Goal: Transaction & Acquisition: Purchase product/service

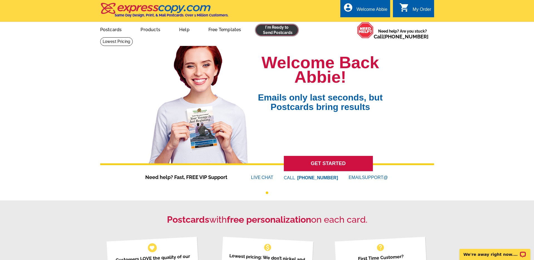
click at [282, 33] on link at bounding box center [277, 29] width 43 height 11
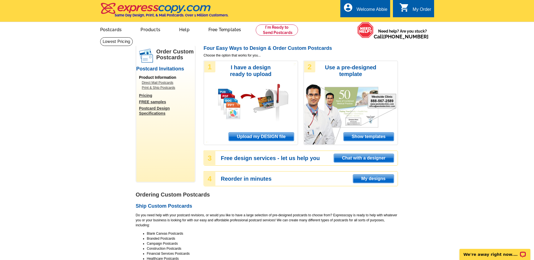
click at [271, 136] on span "Upload my DESIGN file" at bounding box center [261, 136] width 65 height 8
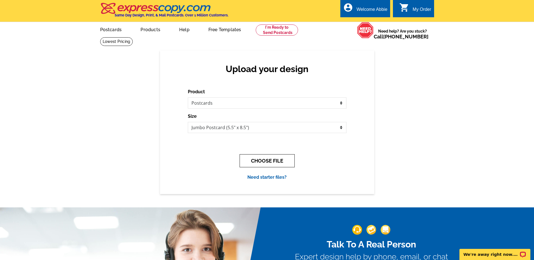
click at [277, 160] on button "CHOOSE FILE" at bounding box center [267, 160] width 55 height 13
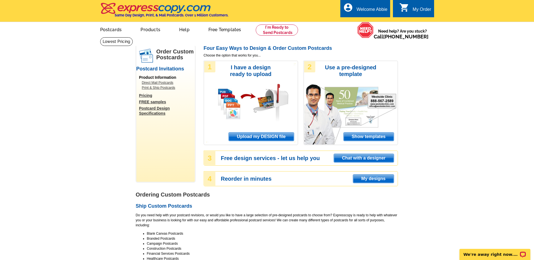
click at [264, 137] on span "Upload my DESIGN file" at bounding box center [261, 136] width 65 height 8
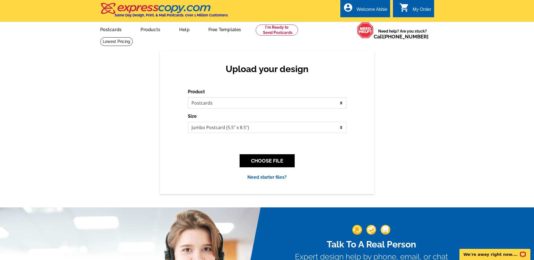
click at [261, 106] on select "Please select the type of file... Postcards Business Cards Letters and flyers G…" at bounding box center [267, 102] width 159 height 11
click at [276, 126] on select "Jumbo Postcard (5.5" x 8.5") Regular Postcard (4.25" x 5.6") Panoramic Postcard…" at bounding box center [267, 127] width 159 height 11
click at [267, 163] on button "CHOOSE FILE" at bounding box center [267, 160] width 55 height 13
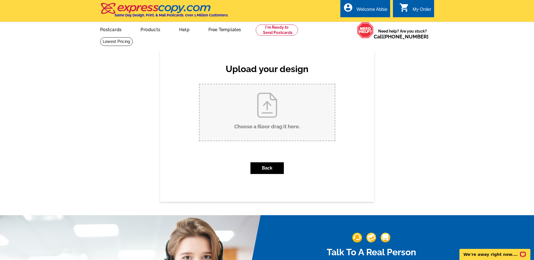
click at [274, 119] on input "Choose a file or drag it here ." at bounding box center [267, 112] width 135 height 56
type input "C:\fakepath\HD_1753820931394_DSC_3608_2 (1).jpeg"
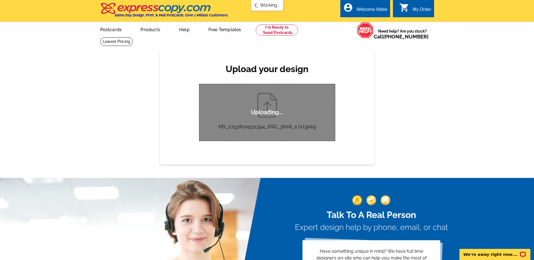
drag, startPoint x: 269, startPoint y: 115, endPoint x: 171, endPoint y: 72, distance: 106.9
click at [269, 115] on p "Uploading..." at bounding box center [267, 112] width 32 height 7
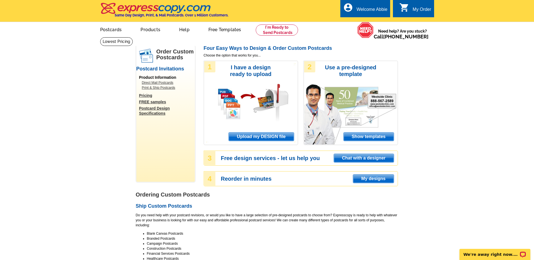
click at [266, 139] on span "Upload my DESIGN file" at bounding box center [261, 136] width 65 height 8
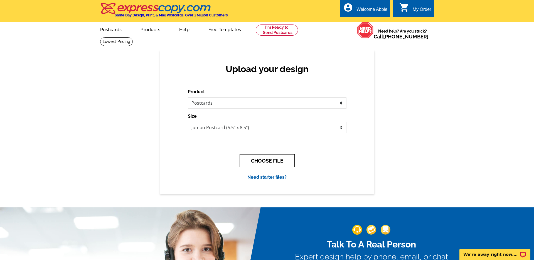
click at [258, 161] on button "CHOOSE FILE" at bounding box center [267, 160] width 55 height 13
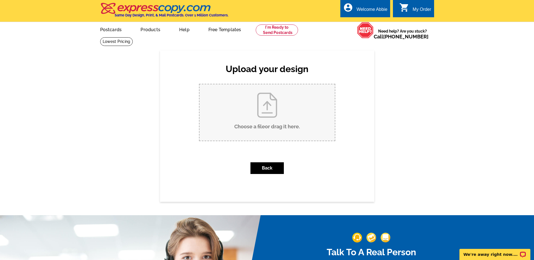
click at [260, 123] on input "Choose a file or drag it here ." at bounding box center [267, 112] width 135 height 56
type input "C:\fakepath\532 Walt Sanders Rd Just Sold Postcard.pdf"
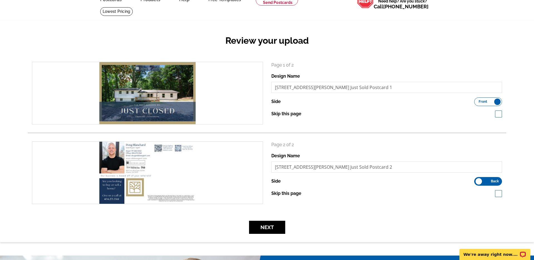
scroll to position [39, 0]
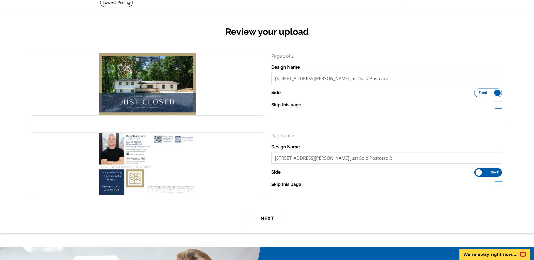
click at [272, 218] on button "Next" at bounding box center [267, 218] width 36 height 13
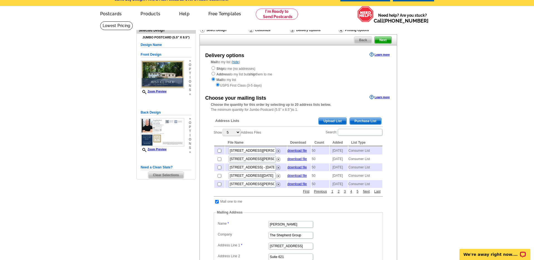
scroll to position [16, 0]
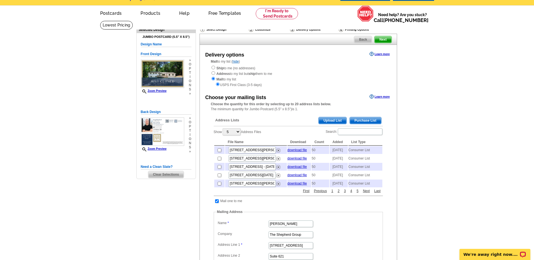
click at [376, 120] on span "Purchase List" at bounding box center [365, 120] width 31 height 7
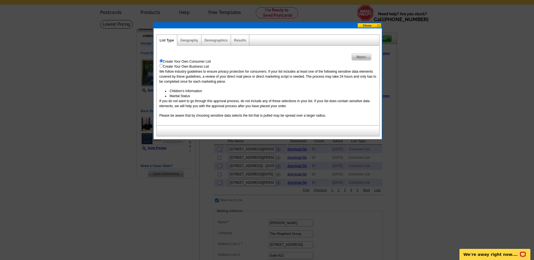
click at [362, 59] on span "Next" at bounding box center [361, 57] width 19 height 7
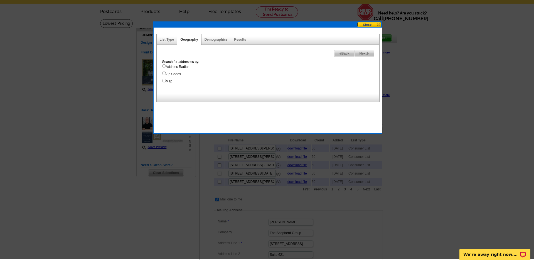
click at [174, 68] on label "Address Radius" at bounding box center [270, 66] width 217 height 5
click at [166, 68] on input "Address Radius" at bounding box center [164, 66] width 4 height 4
radio input "true"
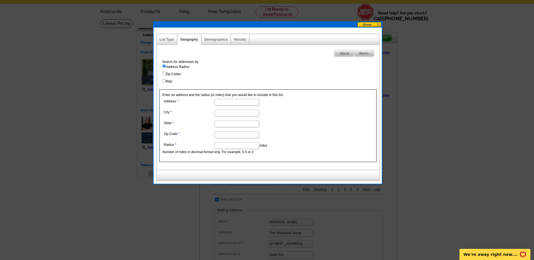
scroll to position [18, 0]
click at [232, 102] on input "Address" at bounding box center [237, 102] width 45 height 7
click at [247, 102] on input "523 Walt Sanders" at bounding box center [237, 102] width 45 height 7
type input "523 Walt Sanders Rd"
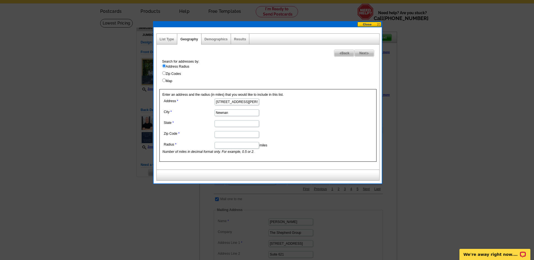
type input "Newnan"
type input "GA"
type input "30265"
click at [221, 145] on input "Radius" at bounding box center [237, 145] width 45 height 7
type input ".5"
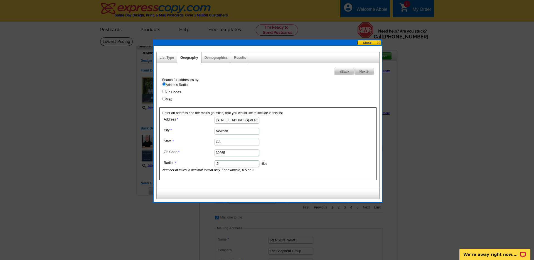
click at [364, 72] on span "Next" at bounding box center [364, 71] width 19 height 7
select select
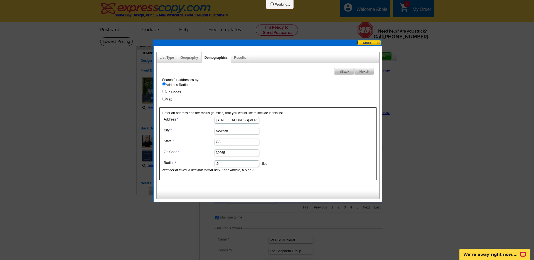
select select
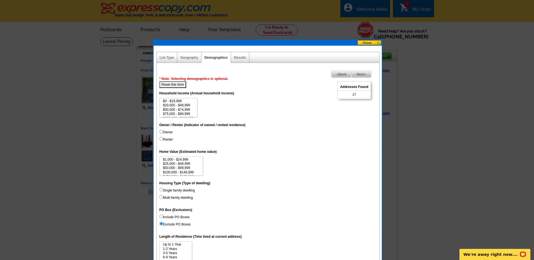
click at [165, 131] on label "Owner" at bounding box center [165, 132] width 13 height 5
click at [163, 131] on input "Owner" at bounding box center [161, 132] width 4 height 4
radio input "true"
click at [366, 72] on span "Next" at bounding box center [361, 74] width 19 height 7
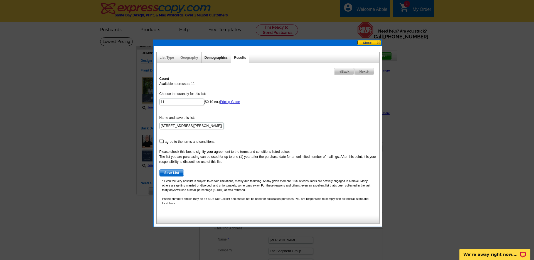
click at [215, 57] on link "Demographics" at bounding box center [216, 58] width 23 height 4
select select
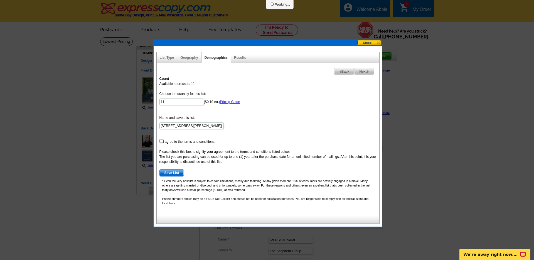
select select
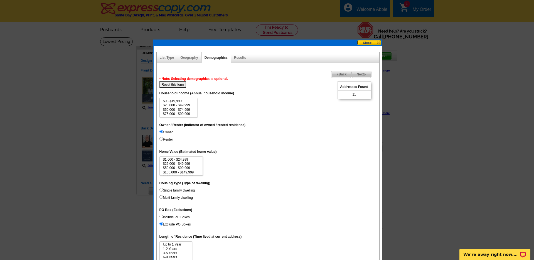
click at [166, 131] on label "Owner" at bounding box center [165, 132] width 13 height 5
click at [163, 131] on input "Owner" at bounding box center [161, 132] width 4 height 4
click at [337, 73] on span "Back" at bounding box center [341, 74] width 20 height 7
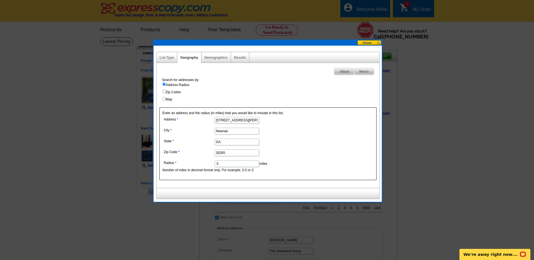
click at [230, 165] on input ".5" at bounding box center [237, 163] width 45 height 7
type input "."
type input "1"
click at [319, 137] on form "Address 523 Walt Sanders Rd City Newnan State GA Zip Code 30265 Radius 1 miles …" at bounding box center [268, 144] width 211 height 57
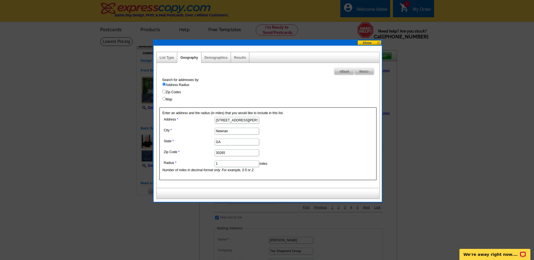
click at [370, 71] on span "Next" at bounding box center [364, 71] width 19 height 7
select select
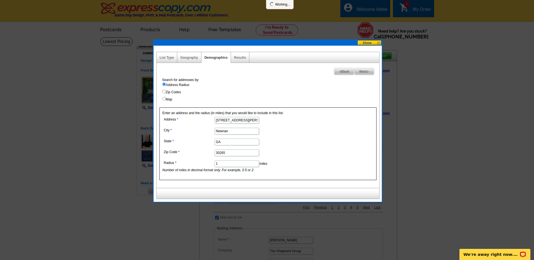
select select
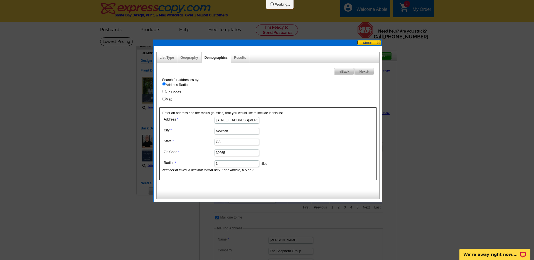
select select
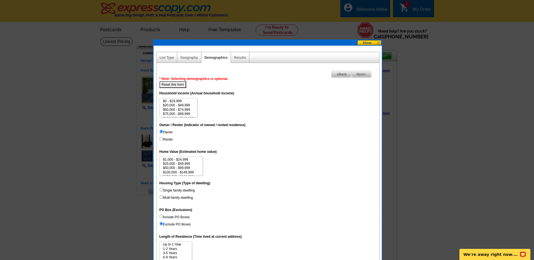
click at [340, 74] on span "Back" at bounding box center [341, 74] width 20 height 7
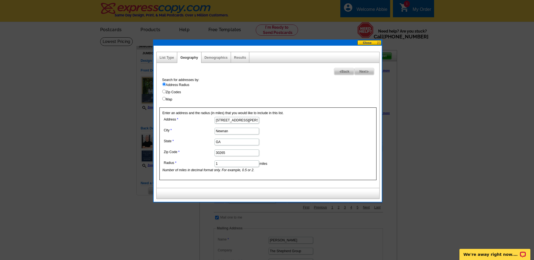
click at [364, 72] on span "Next" at bounding box center [364, 71] width 19 height 7
select select
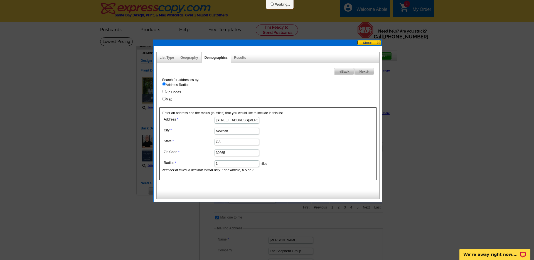
select select
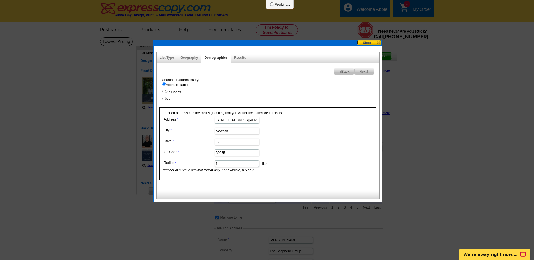
select select
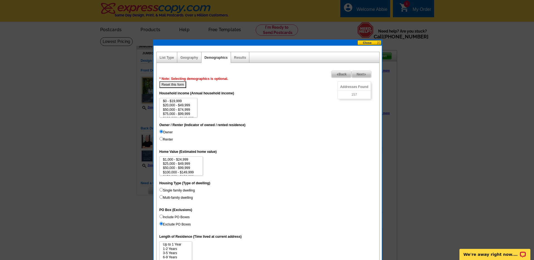
click at [364, 72] on span "Next" at bounding box center [361, 74] width 19 height 7
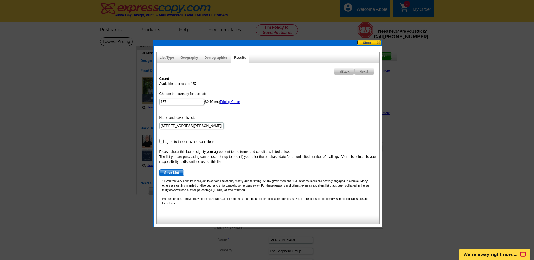
click at [178, 95] on label "Choose the quantity for this list:" at bounding box center [182, 93] width 46 height 5
click at [178, 99] on input "157" at bounding box center [181, 102] width 45 height 7
click at [175, 98] on form "Choose the quantity for this list: 157 ($0.10 ea.) Pricing Guide Name and save …" at bounding box center [267, 133] width 217 height 85
click at [172, 101] on input "157" at bounding box center [181, 102] width 45 height 7
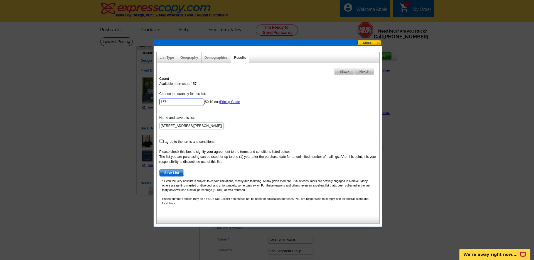
click at [172, 101] on input "157" at bounding box center [181, 102] width 45 height 7
type input "50"
click at [242, 134] on form "Choose the quantity for this list: 50 ($0.10 ea.) Pricing Guide Name and save t…" at bounding box center [267, 133] width 217 height 85
click at [198, 144] on form "Choose the quantity for this list: 50 ($0.10 ea.) Pricing Guide Name and save t…" at bounding box center [267, 133] width 217 height 85
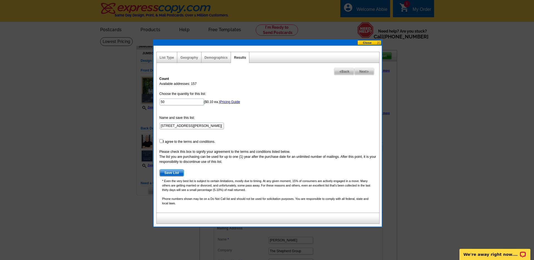
click at [196, 143] on form "Choose the quantity for this list: 50 ($0.10 ea.) Pricing Guide Name and save t…" at bounding box center [267, 133] width 217 height 85
click at [161, 141] on input "checkbox" at bounding box center [161, 141] width 4 height 4
checkbox input "true"
click at [168, 170] on span "Save List" at bounding box center [172, 173] width 24 height 7
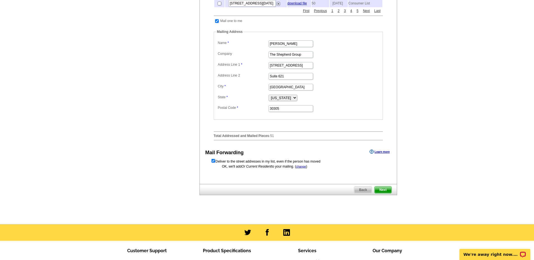
scroll to position [197, 0]
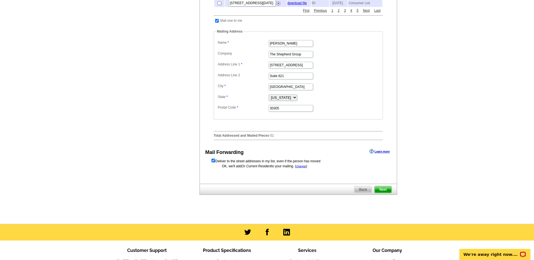
click at [382, 193] on span "Next" at bounding box center [383, 189] width 17 height 7
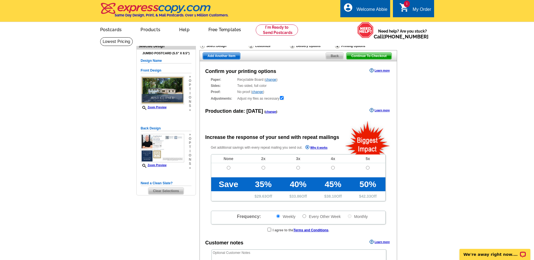
radio input "false"
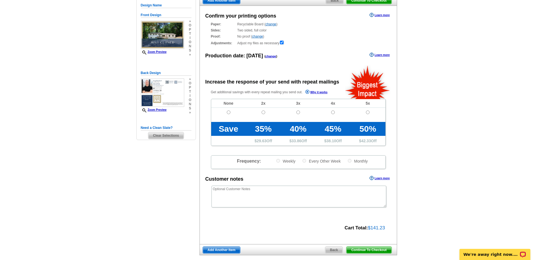
scroll to position [76, 0]
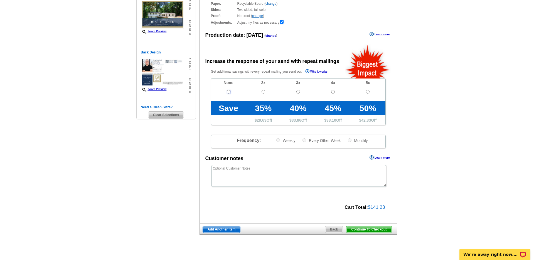
click at [230, 92] on input "radio" at bounding box center [229, 92] width 4 height 4
radio input "true"
click at [374, 230] on span "Continue To Checkout" at bounding box center [369, 229] width 45 height 7
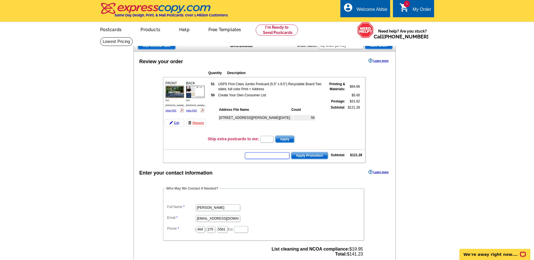
click at [268, 157] on input "text" at bounding box center [267, 155] width 45 height 7
paste input "TREAT40"
type input "TREAT40"
click at [308, 157] on span "Apply Promotion" at bounding box center [309, 155] width 36 height 7
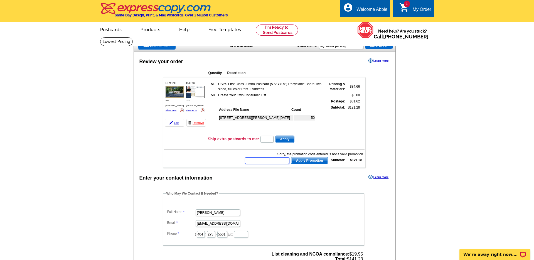
click at [273, 162] on input "text" at bounding box center [267, 160] width 45 height 7
paste input "PMUSA50"
type input "PMUSA50"
click at [303, 161] on span "Apply Promotion" at bounding box center [309, 160] width 36 height 7
click at [261, 161] on input "text" at bounding box center [267, 160] width 45 height 7
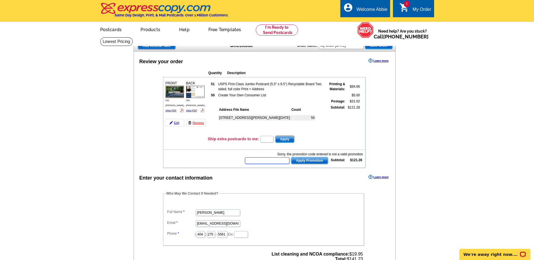
paste input "PMUSA50"
type input "PMUSA50"
click at [304, 160] on span "Apply Promotion" at bounding box center [309, 160] width 36 height 7
click at [270, 161] on input "text" at bounding box center [267, 160] width 45 height 7
paste input "HURRY40"
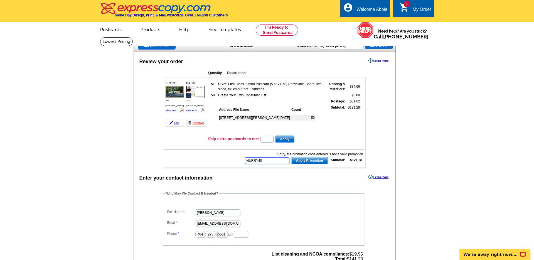
type input "HURRY40"
click at [323, 159] on span "Apply Promotion" at bounding box center [309, 160] width 36 height 7
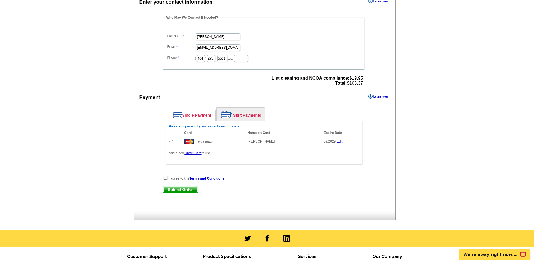
scroll to position [189, 0]
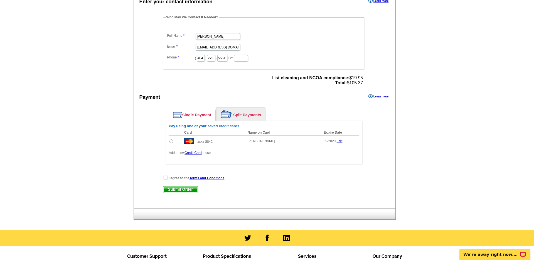
click at [172, 142] on input "radio" at bounding box center [172, 141] width 4 height 4
radio input "true"
click at [166, 178] on input "checkbox" at bounding box center [166, 178] width 4 height 4
checkbox input "true"
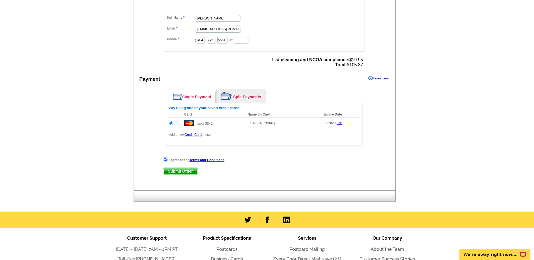
scroll to position [216, 0]
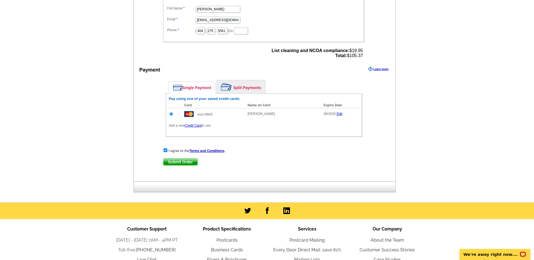
click at [185, 162] on span "Submit Order" at bounding box center [180, 162] width 34 height 7
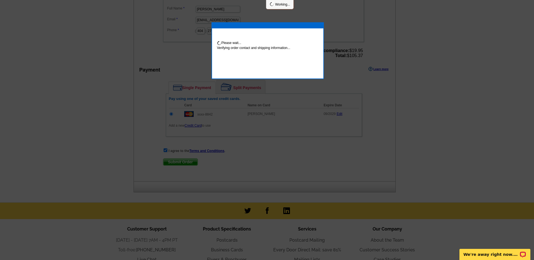
scroll to position [214, 0]
